Goal: Task Accomplishment & Management: Manage account settings

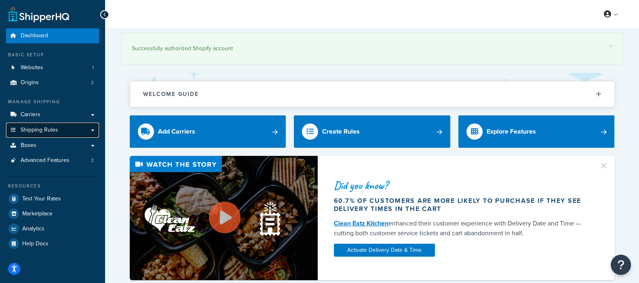
click at [42, 124] on link "Shipping Rules" at bounding box center [52, 130] width 93 height 15
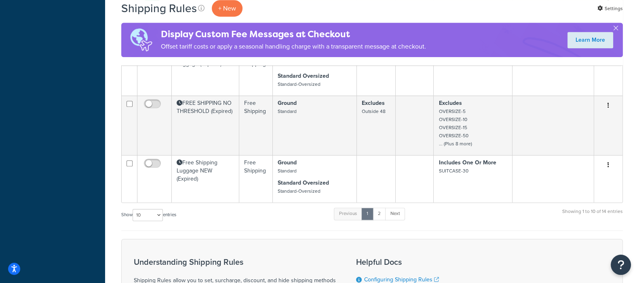
scroll to position [505, 0]
click at [378, 212] on link "2" at bounding box center [379, 213] width 13 height 12
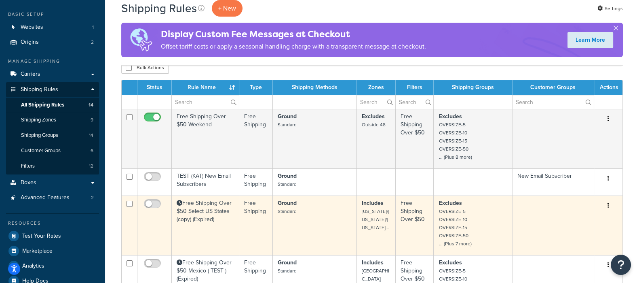
scroll to position [0, 0]
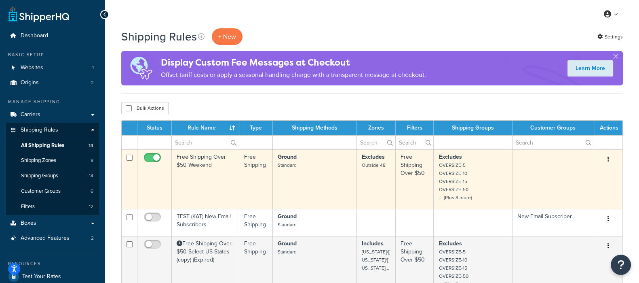
click at [200, 165] on td "Free Shipping Over $50 Weekend" at bounding box center [206, 178] width 68 height 59
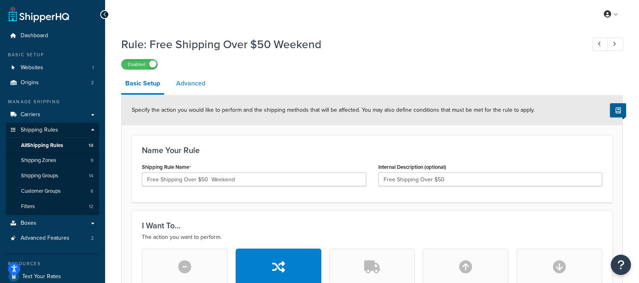
click at [184, 85] on link "Advanced" at bounding box center [190, 83] width 37 height 19
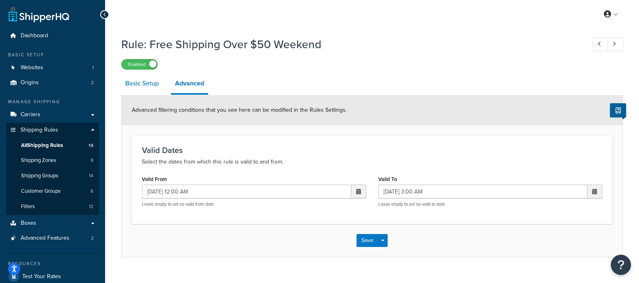
click at [150, 80] on link "Basic Setup" at bounding box center [142, 83] width 42 height 19
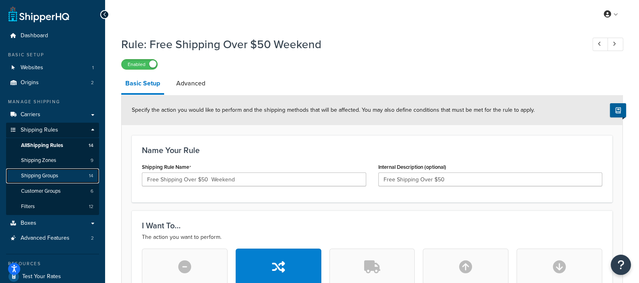
click at [45, 172] on span "Shipping Groups" at bounding box center [39, 175] width 37 height 7
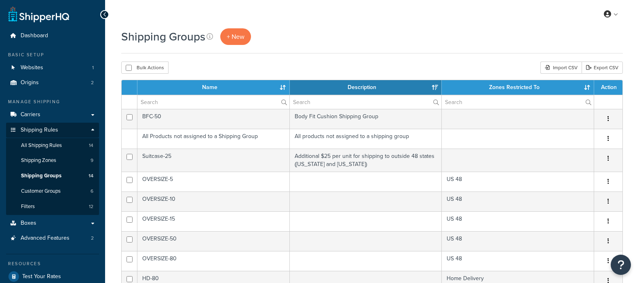
select select "15"
